Goal: Contribute content: Add original content to the website for others to see

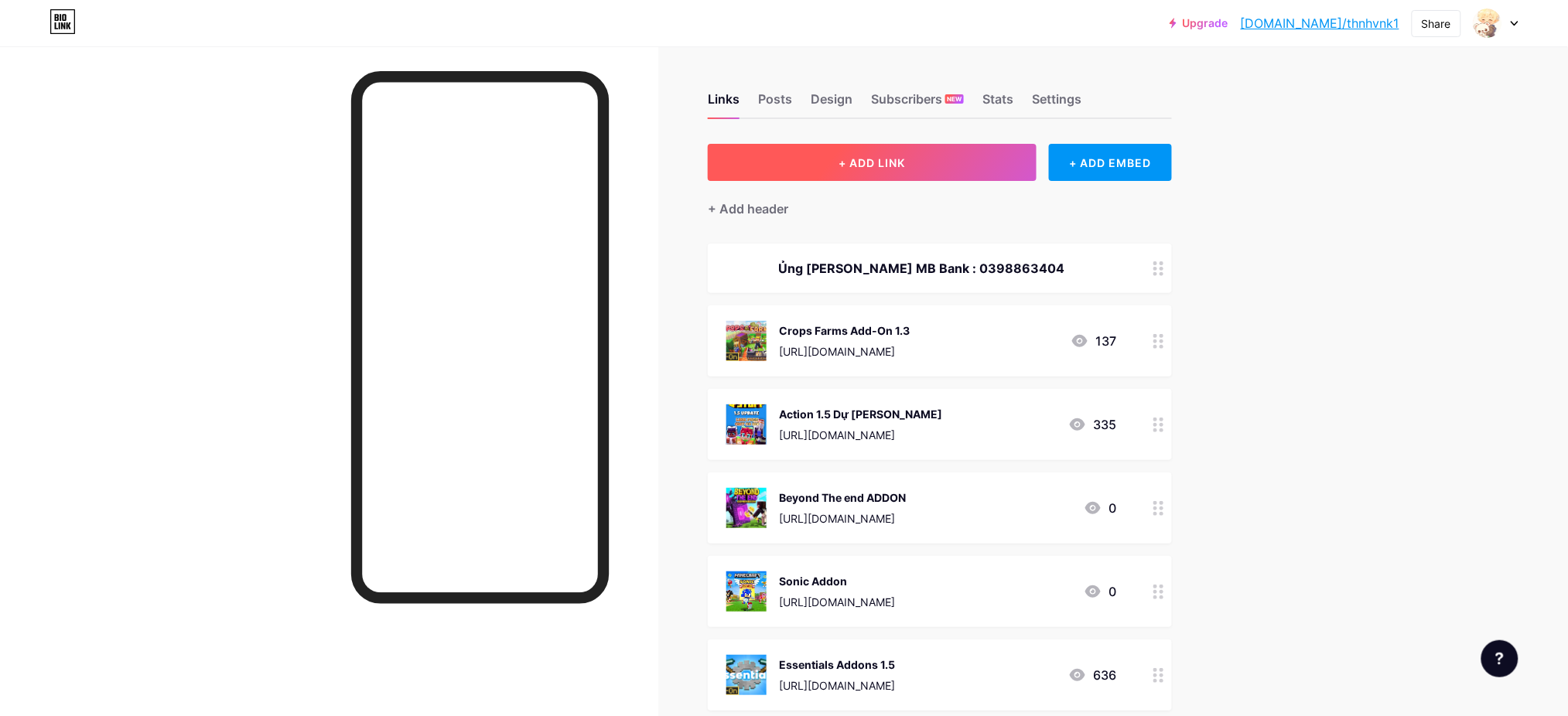
click at [891, 160] on span "+ ADD LINK" at bounding box center [872, 162] width 66 height 13
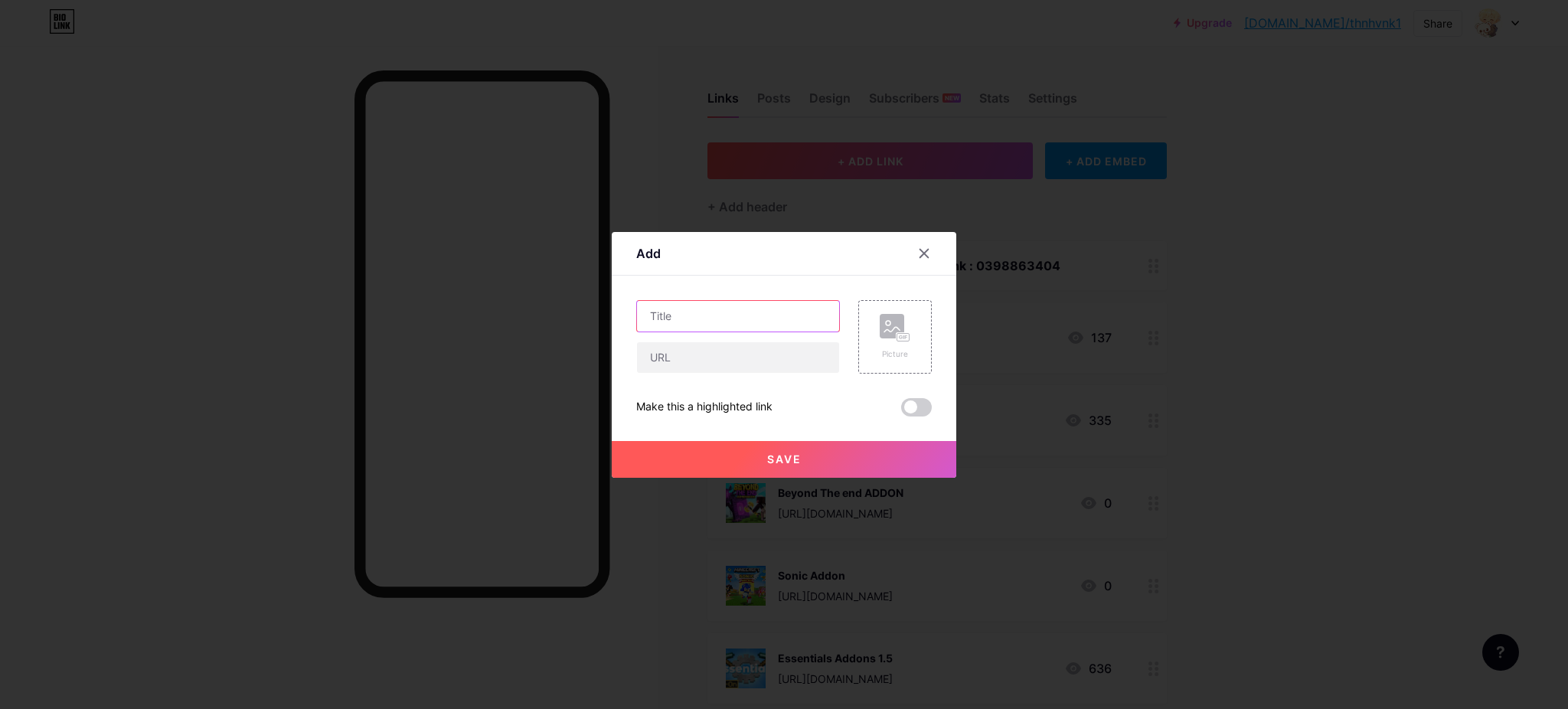
click at [667, 308] on input "text" at bounding box center [738, 316] width 202 height 31
paste input "mini mob buddies"
click at [647, 312] on input "mini mob buddies" at bounding box center [738, 316] width 202 height 31
type input "Mini mob buddies"
click at [675, 352] on input "text" at bounding box center [738, 357] width 202 height 31
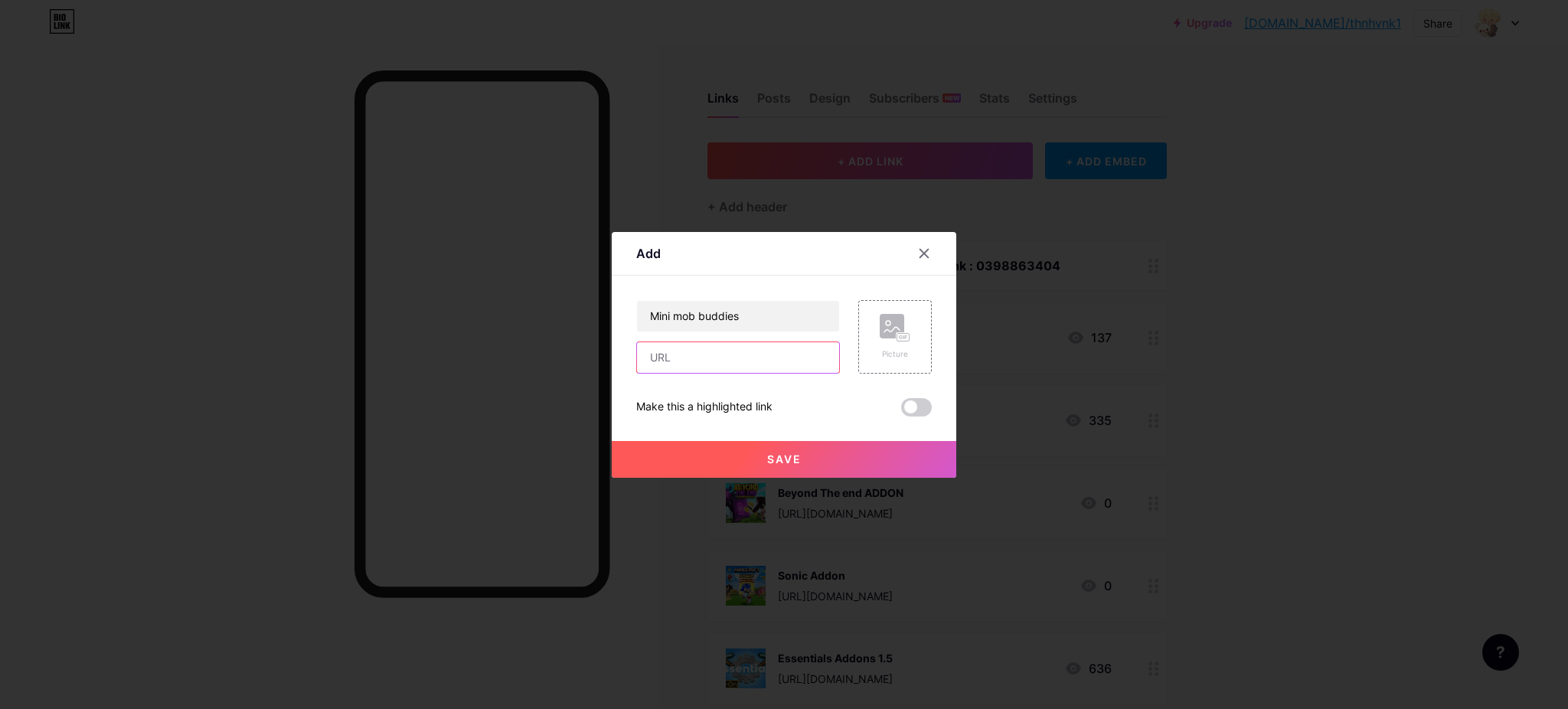
paste input "[URL][DOMAIN_NAME]"
type input "[URL][DOMAIN_NAME]"
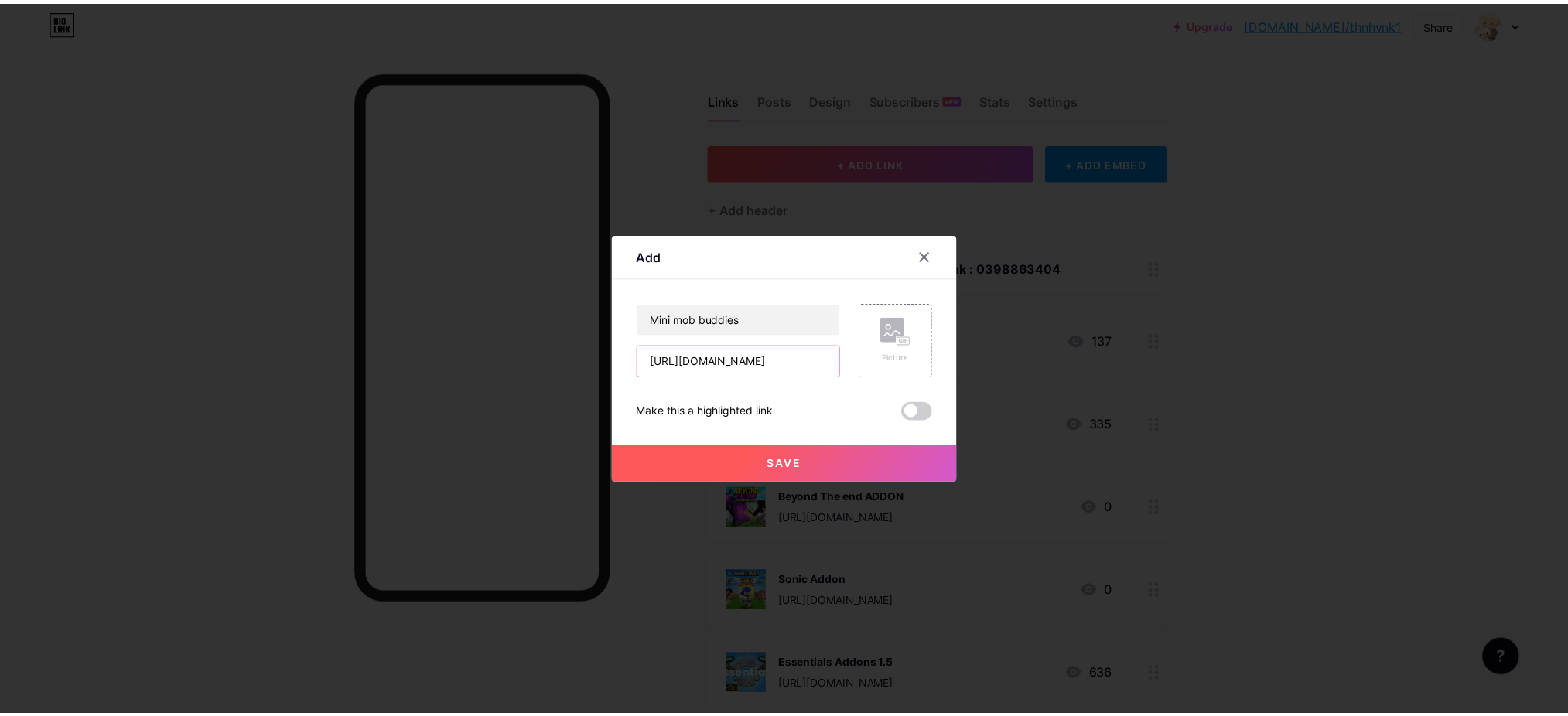
scroll to position [0, 0]
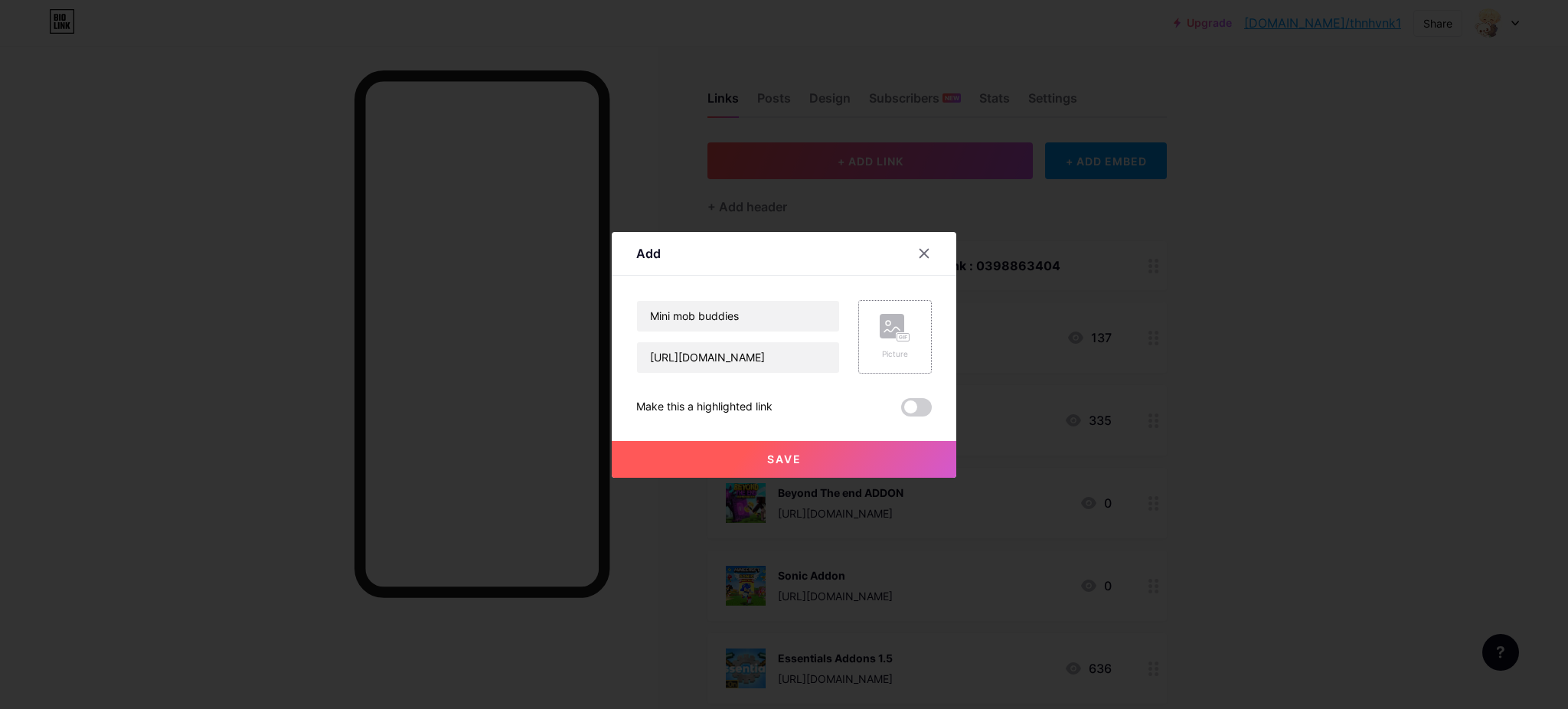
click at [883, 354] on div "Picture" at bounding box center [895, 354] width 31 height 11
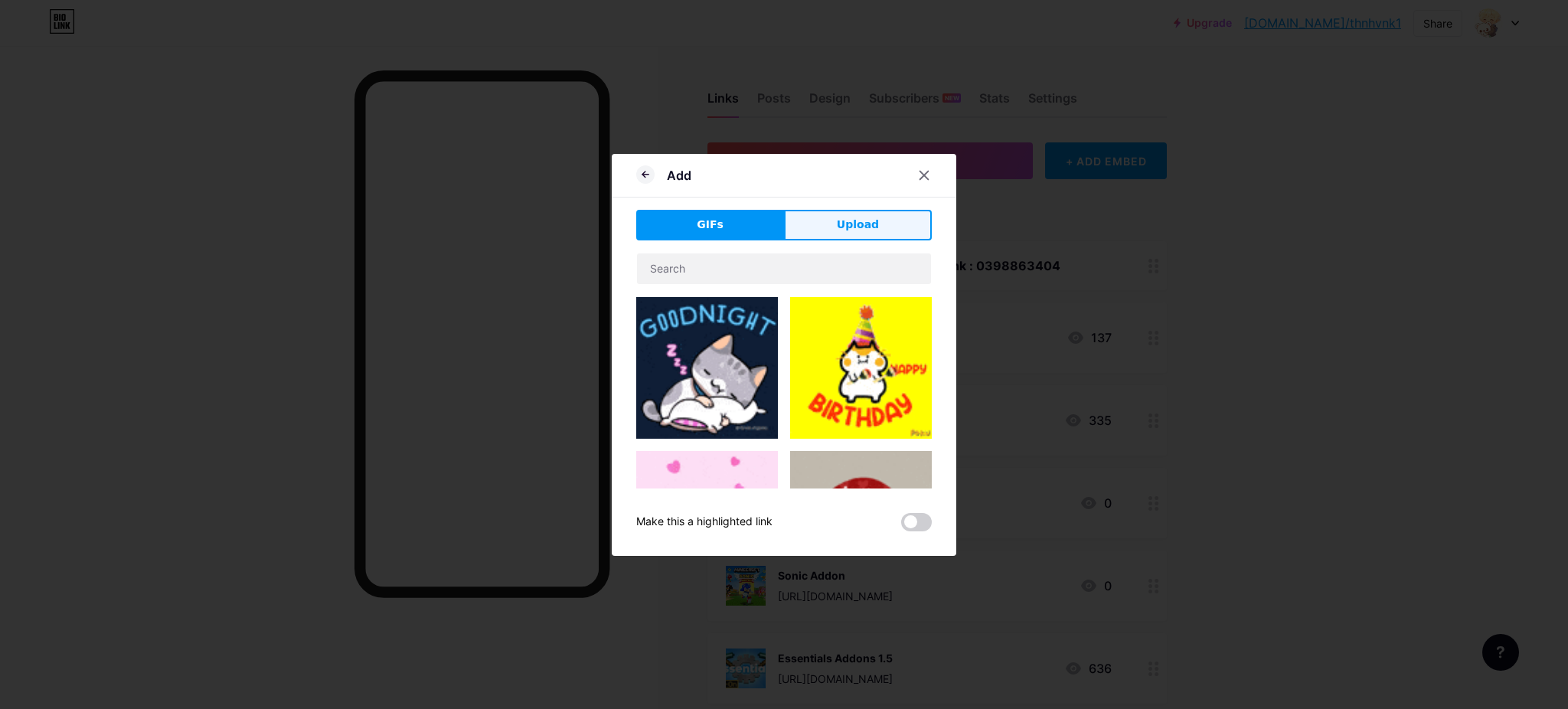
click at [864, 212] on button "Upload" at bounding box center [858, 225] width 148 height 31
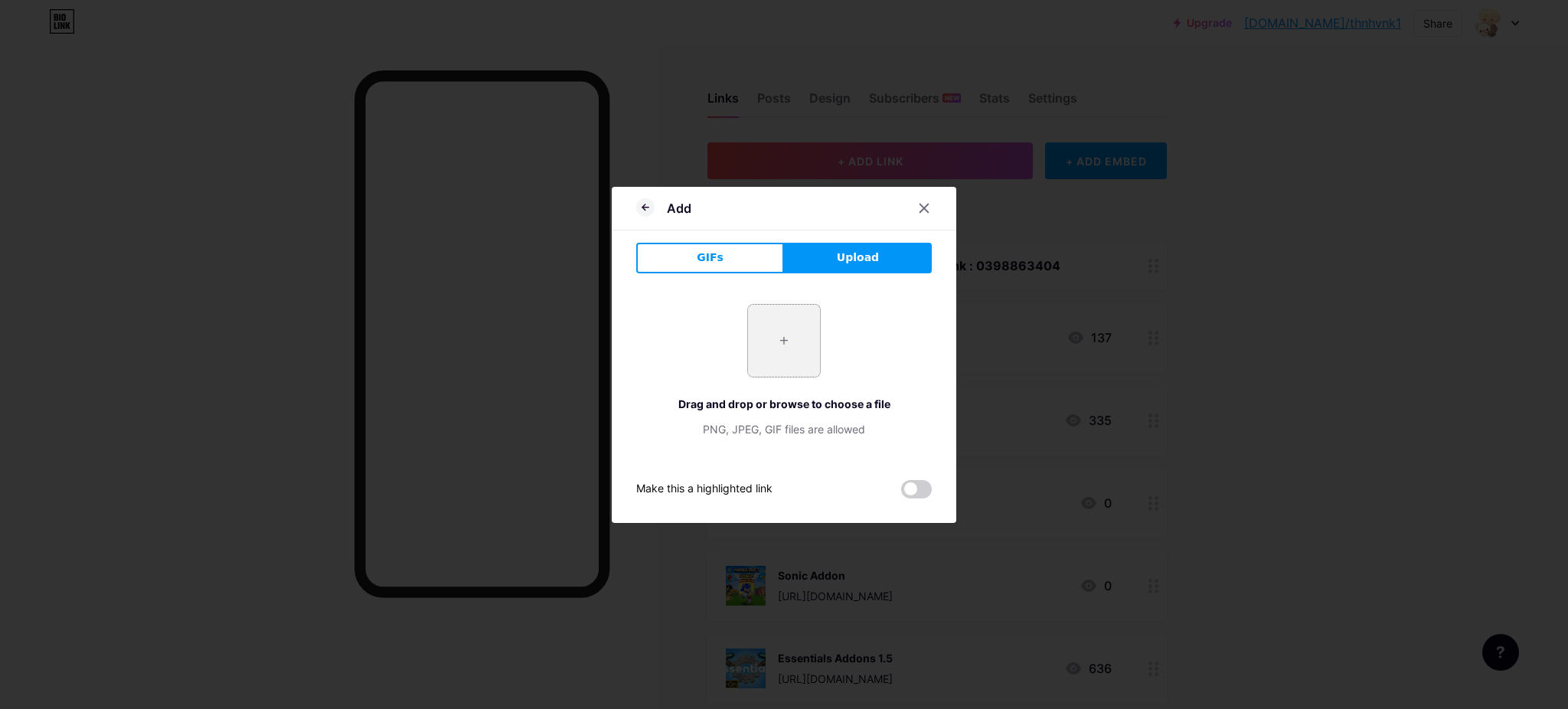
click at [797, 352] on input "file" at bounding box center [784, 340] width 72 height 72
type input "C:\fakepath\minimobbuddiesaddon_Thumbnail_0.jpg"
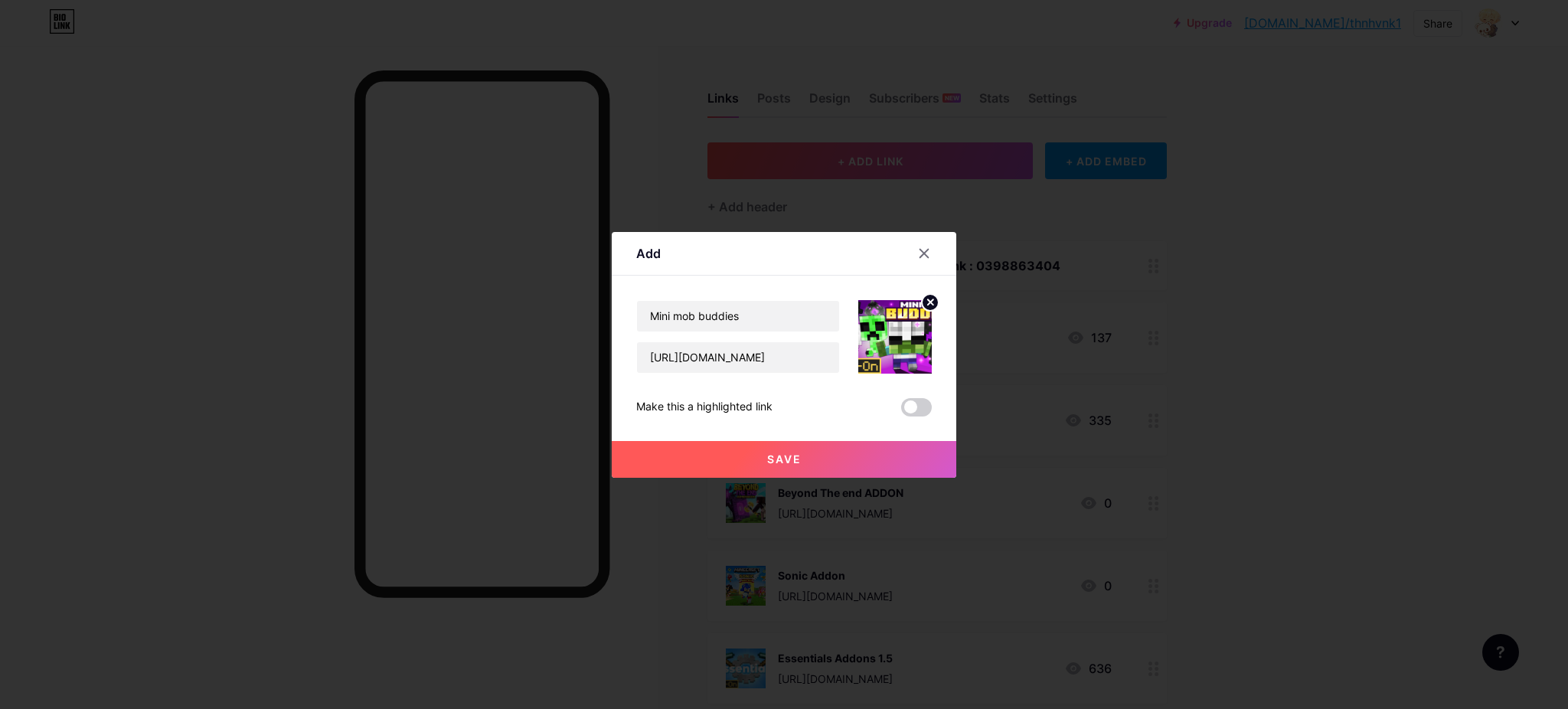
click at [823, 459] on button "Save" at bounding box center [784, 459] width 345 height 37
